Goal: Register for event/course

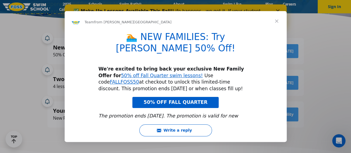
click at [279, 21] on span "Close" at bounding box center [277, 21] width 20 height 20
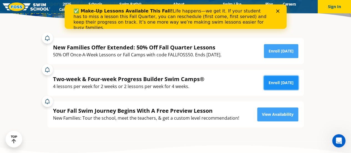
click at [285, 80] on link "Enroll Today" at bounding box center [281, 83] width 34 height 14
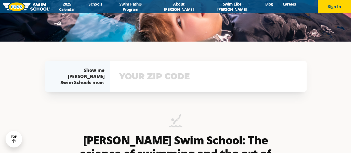
scroll to position [118, 0]
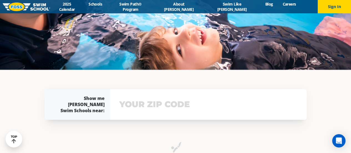
click at [160, 106] on input "text" at bounding box center [208, 104] width 181 height 16
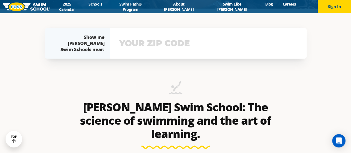
scroll to position [145, 0]
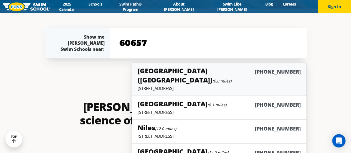
type input "60657"
click at [198, 68] on h5 "Chicago (Lakeview) (0.8 miles)" at bounding box center [196, 75] width 117 height 18
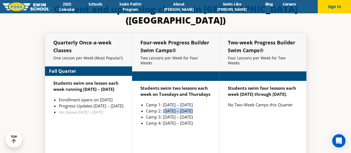
scroll to position [1249, 0]
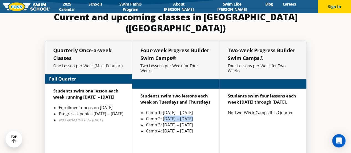
drag, startPoint x: 164, startPoint y: 96, endPoint x: 193, endPoint y: 96, distance: 29.4
click at [193, 116] on li "Camp 2: Sep 30 – Oct 23" at bounding box center [178, 119] width 65 height 6
click at [189, 119] on div "Students swim two lessons each week on Tuesdays and Thursdays Camp 1: Sep 2 – S…" at bounding box center [175, 133] width 87 height 89
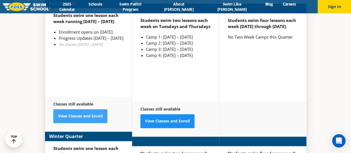
scroll to position [1348, 0]
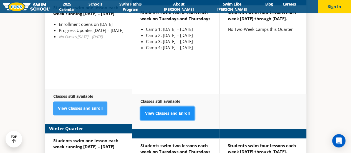
click at [171, 106] on link "View Classes and Enroll" at bounding box center [167, 113] width 54 height 14
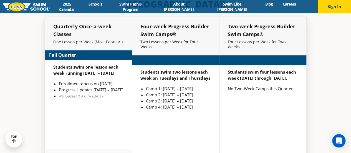
scroll to position [1285, 0]
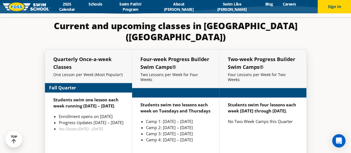
scroll to position [1249, 0]
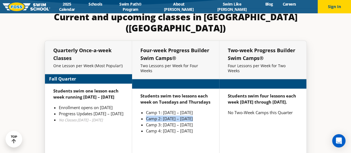
drag, startPoint x: 144, startPoint y: 92, endPoint x: 204, endPoint y: 93, distance: 60.3
click at [204, 109] on ul "Camp 1: Sep 2 – Sep 25 Camp 2: Sep 30 – Oct 23 Camp 3: Oct 28 – Nov 20 Camp 4: …" at bounding box center [175, 121] width 71 height 24
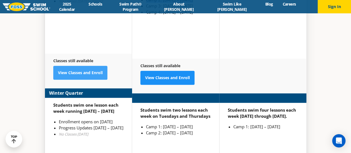
scroll to position [1361, 0]
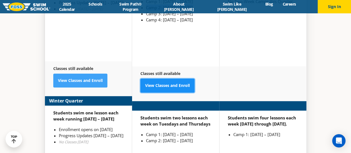
click at [175, 79] on link "View Classes and Enroll" at bounding box center [167, 86] width 54 height 14
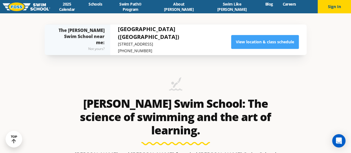
scroll to position [194, 0]
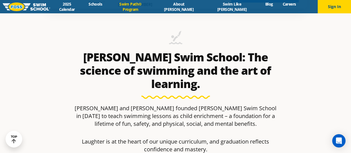
click at [148, 5] on link "Swim Path® Program" at bounding box center [130, 6] width 47 height 11
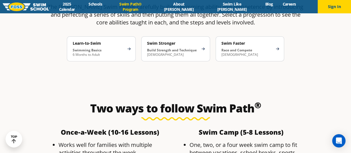
scroll to position [916, 0]
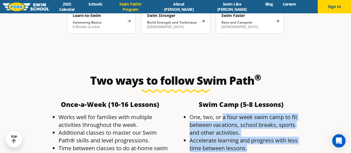
drag, startPoint x: 222, startPoint y: 75, endPoint x: 268, endPoint y: 106, distance: 55.2
click at [268, 113] on ul "One, two, or a four week swim camp to fit between vacations, school breaks, spo…" at bounding box center [242, 132] width 126 height 39
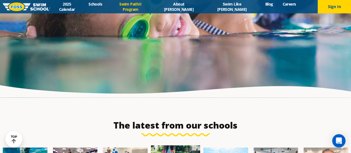
scroll to position [1302, 0]
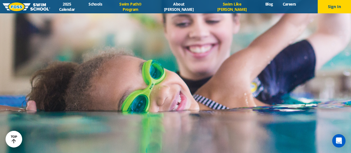
click at [224, 9] on link "Swim Like [PERSON_NAME]" at bounding box center [232, 6] width 57 height 11
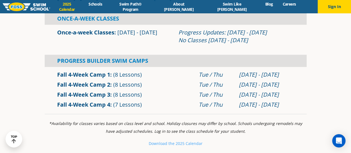
scroll to position [194, 0]
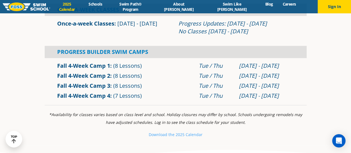
click at [69, 75] on link "Fall 4-Week Camp 2" at bounding box center [83, 75] width 53 height 7
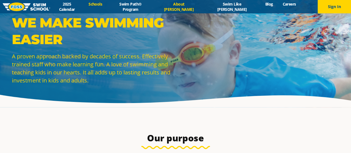
click at [107, 5] on link "Schools" at bounding box center [95, 3] width 23 height 5
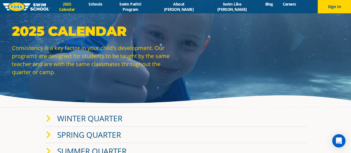
click at [39, 6] on img at bounding box center [26, 6] width 47 height 9
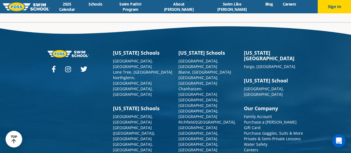
scroll to position [1398, 0]
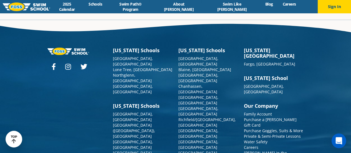
click at [340, 144] on div "Open Intercom Messenger" at bounding box center [339, 141] width 15 height 15
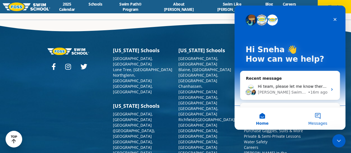
scroll to position [0, 0]
click at [308, 90] on div "• 16m ago" at bounding box center [317, 92] width 19 height 6
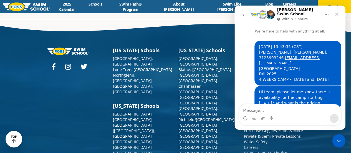
scroll to position [2, 0]
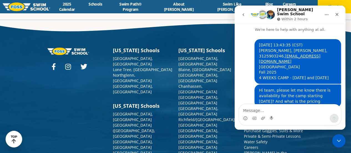
click at [283, 109] on textarea "Message…" at bounding box center [290, 108] width 102 height 9
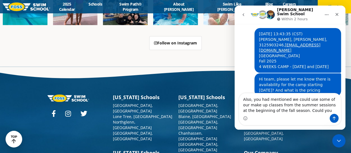
scroll to position [1342, 0]
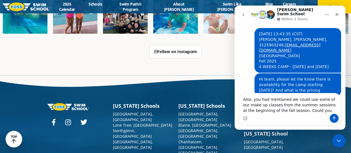
drag, startPoint x: 324, startPoint y: 99, endPoint x: 310, endPoint y: 101, distance: 14.0
click at [310, 101] on textarea "Also, you had mentioned we could use some of our make up classes from the summe…" at bounding box center [290, 103] width 102 height 21
click at [318, 100] on textarea "Also, you had mentioned we could use our make up classes from the summer sessio…" at bounding box center [290, 103] width 102 height 21
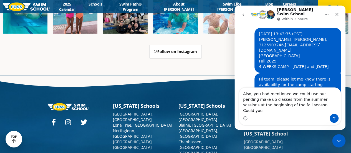
click at [322, 114] on textarea "Also, you had mentioned we could use our pending make up classes from the summe…" at bounding box center [290, 101] width 102 height 26
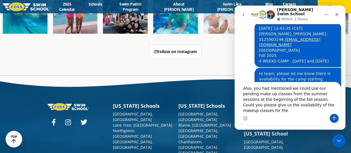
click at [324, 110] on textarea "Also, you had mentioned we could use our pending make up classes from the summe…" at bounding box center [290, 98] width 102 height 32
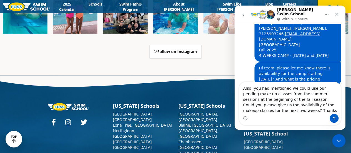
type textarea "Also, you had mentioned we could use our pending make up classes from the summe…"
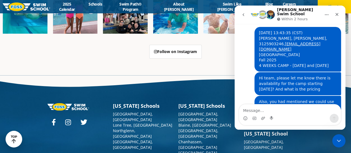
scroll to position [42, 0]
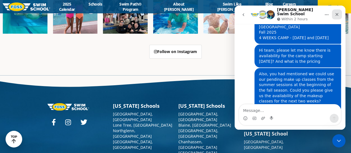
click at [338, 13] on icon "Close" at bounding box center [337, 14] width 3 height 3
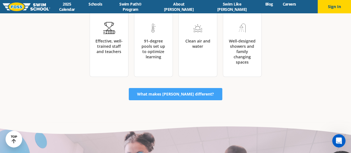
scroll to position [916, 0]
